Goal: Check status: Check status

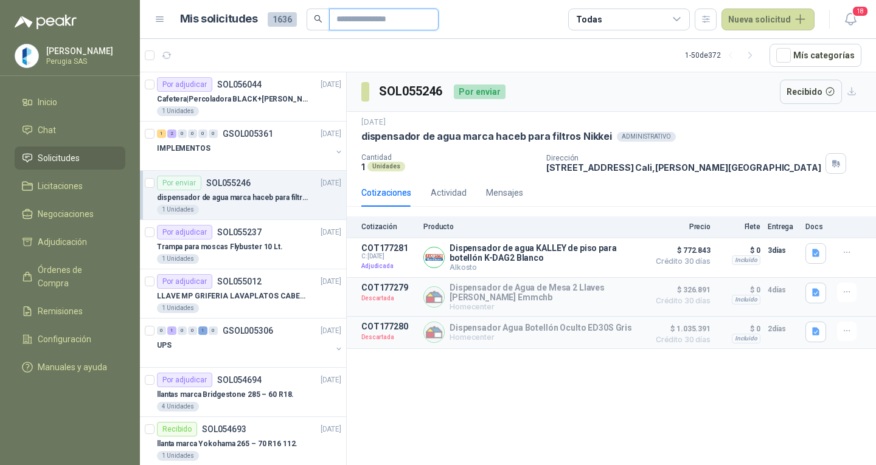
click at [357, 21] on input "text" at bounding box center [378, 19] width 85 height 21
type input "******"
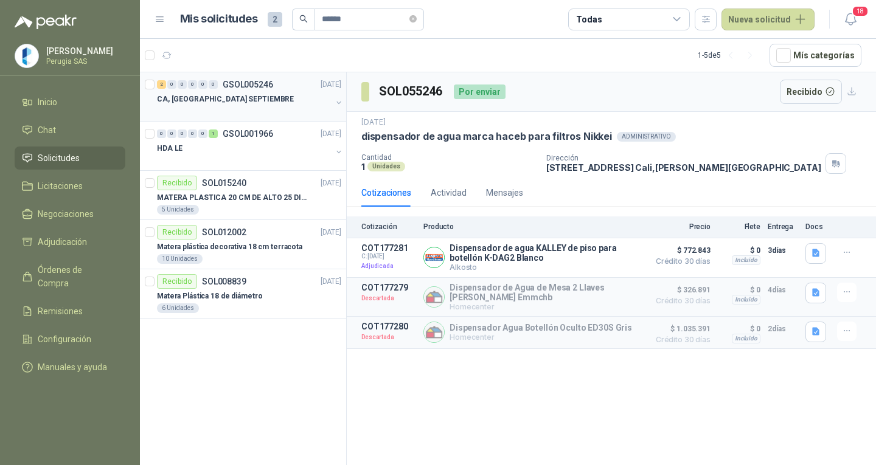
click at [269, 102] on div "CA, [GEOGRAPHIC_DATA] SEPTIEMBRE" at bounding box center [244, 99] width 175 height 15
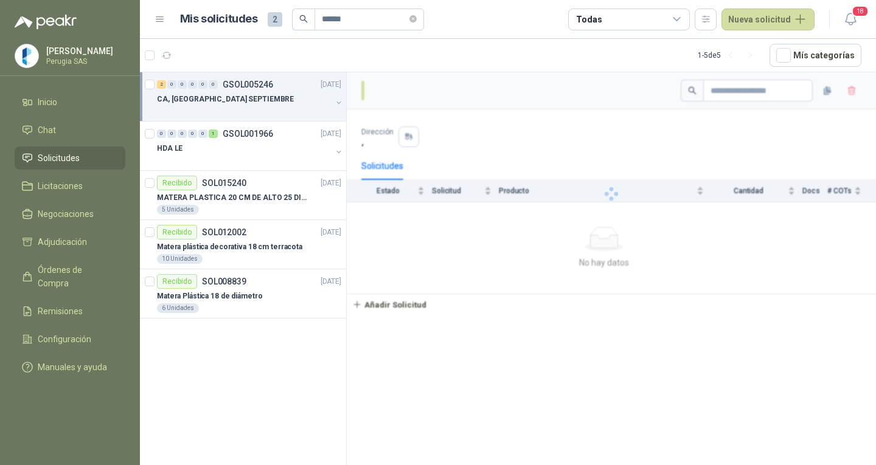
click at [269, 99] on div "CA, [GEOGRAPHIC_DATA] SEPTIEMBRE" at bounding box center [244, 99] width 175 height 15
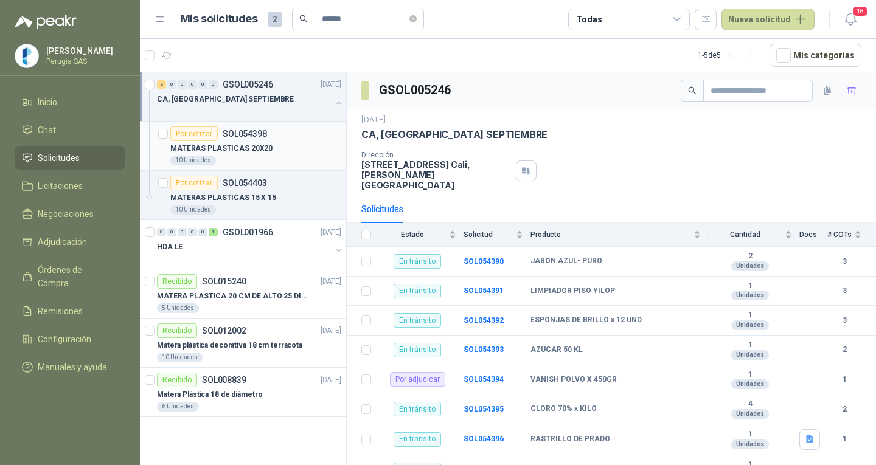
click at [271, 133] on div "Por cotizar SOL054398" at bounding box center [255, 134] width 171 height 15
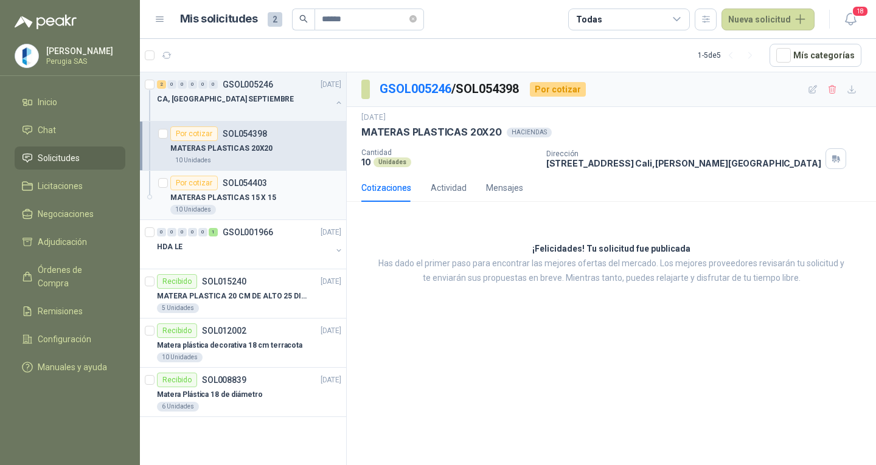
click at [256, 186] on p "SOL054403" at bounding box center [245, 183] width 44 height 9
